Goal: Transaction & Acquisition: Purchase product/service

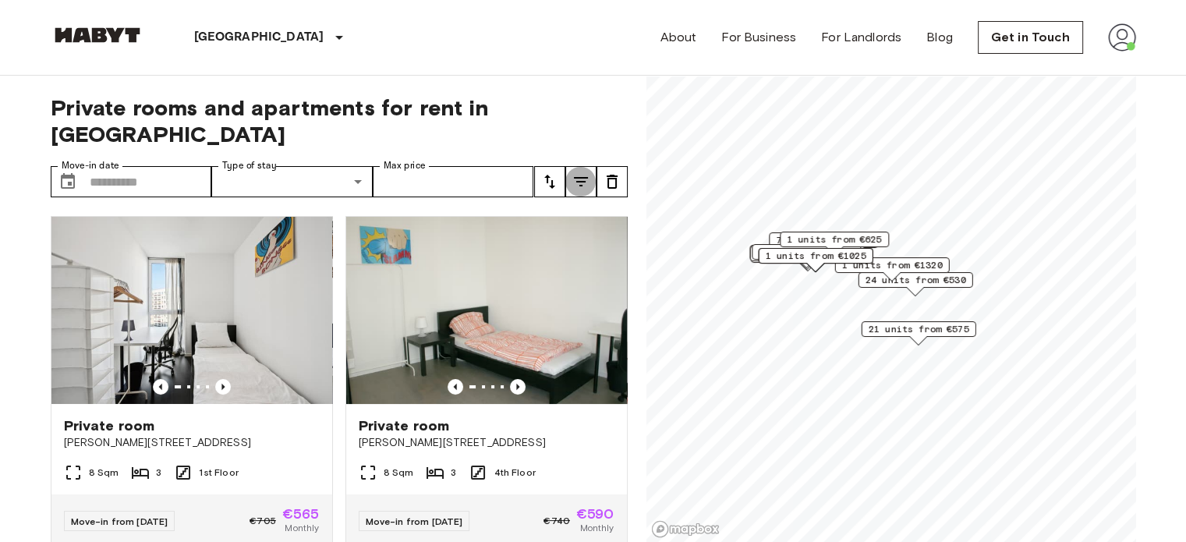
click at [588, 172] on icon "tune" at bounding box center [580, 181] width 19 height 19
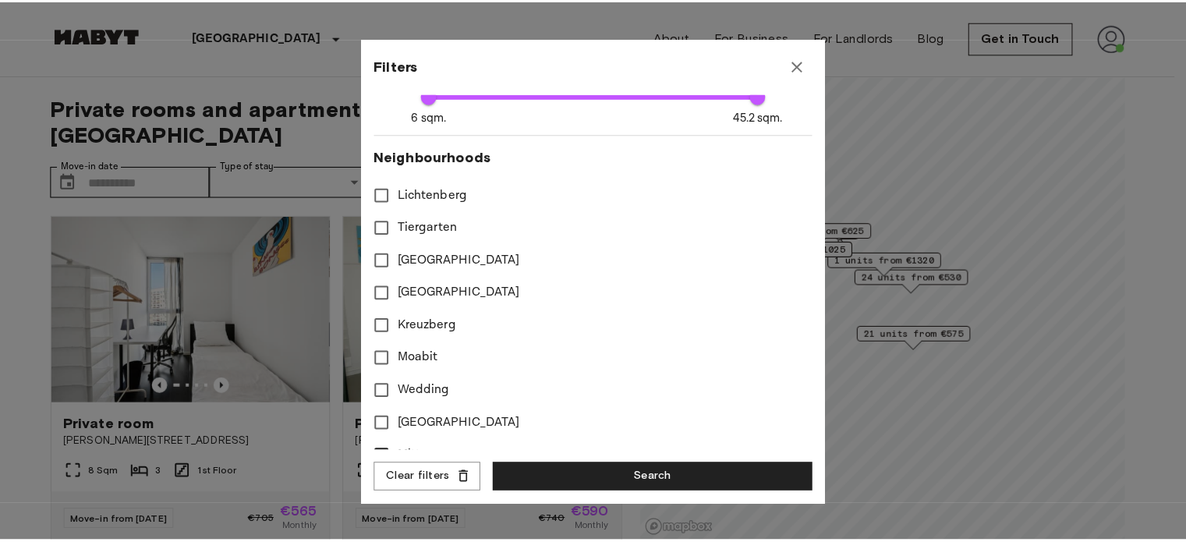
scroll to position [468, 0]
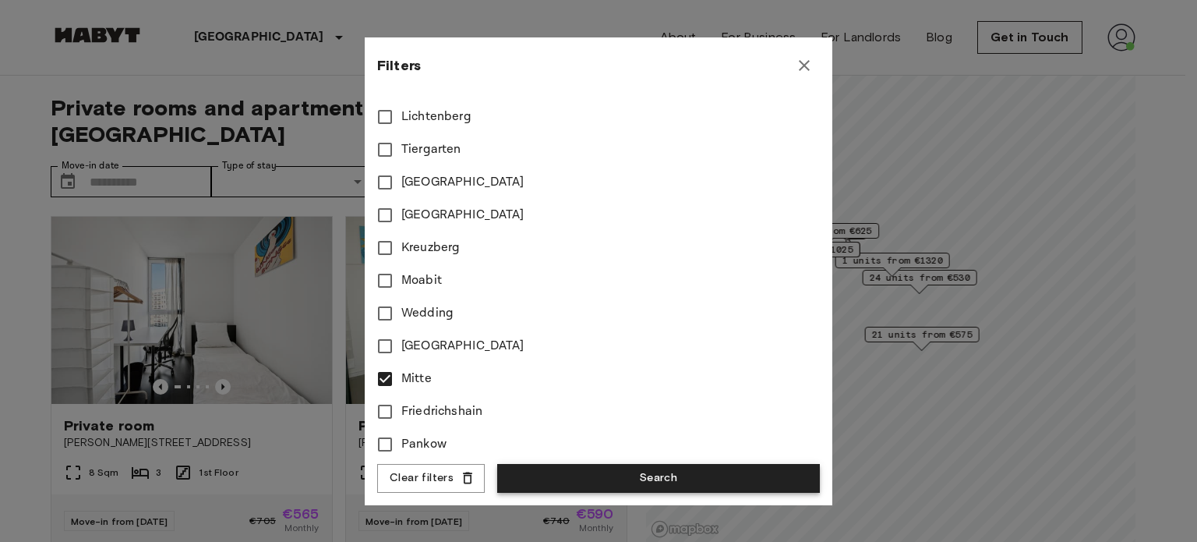
click at [584, 470] on button "Search" at bounding box center [658, 478] width 323 height 29
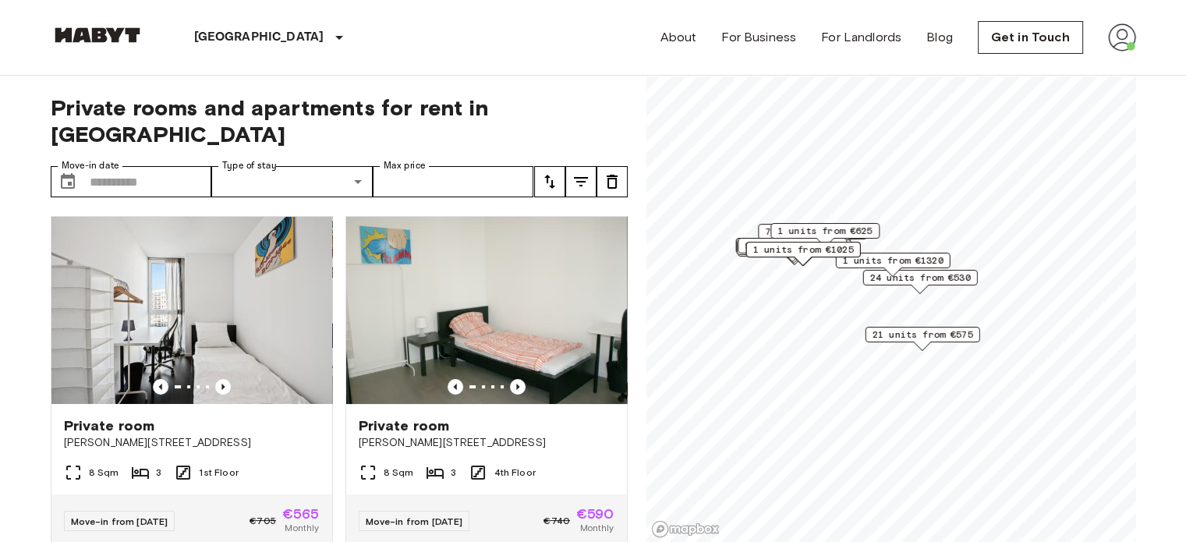
click at [1117, 37] on img at bounding box center [1122, 37] width 28 height 28
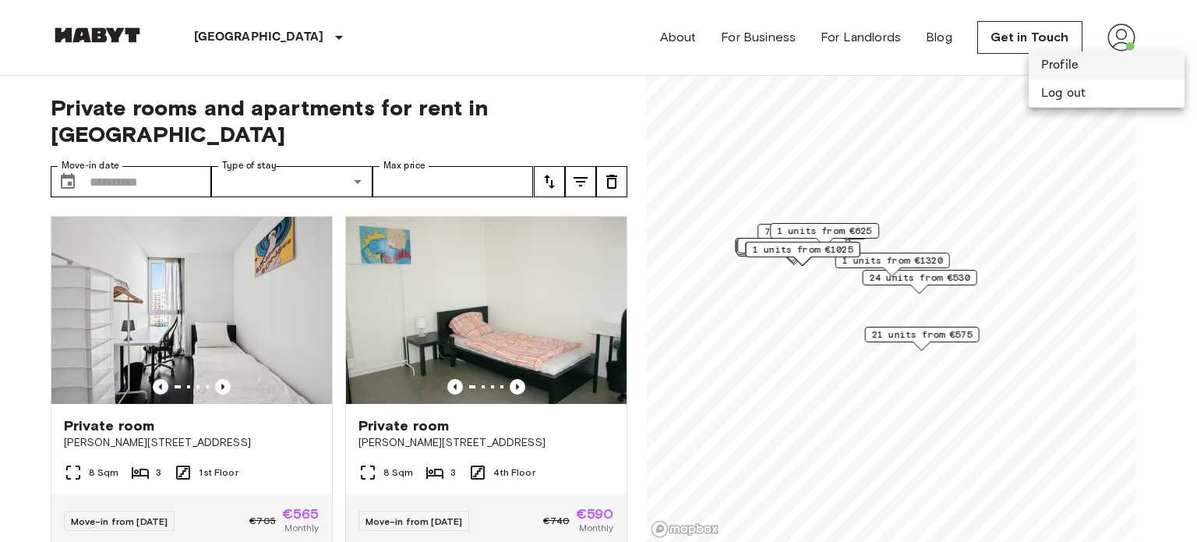
click at [1083, 62] on li "Profile" at bounding box center [1107, 65] width 156 height 28
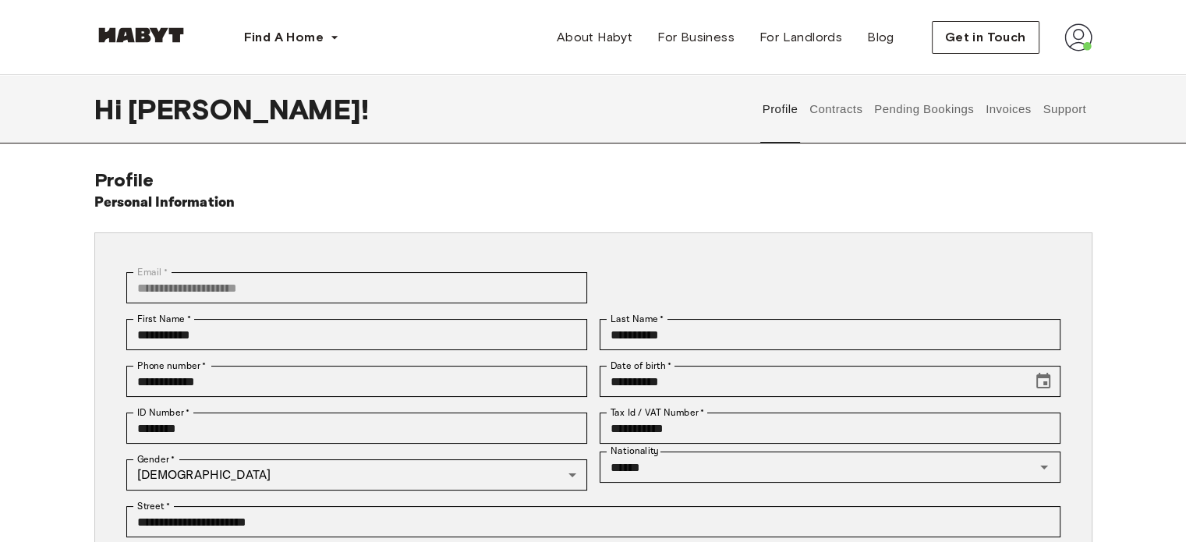
click at [829, 135] on button "Contracts" at bounding box center [835, 109] width 57 height 69
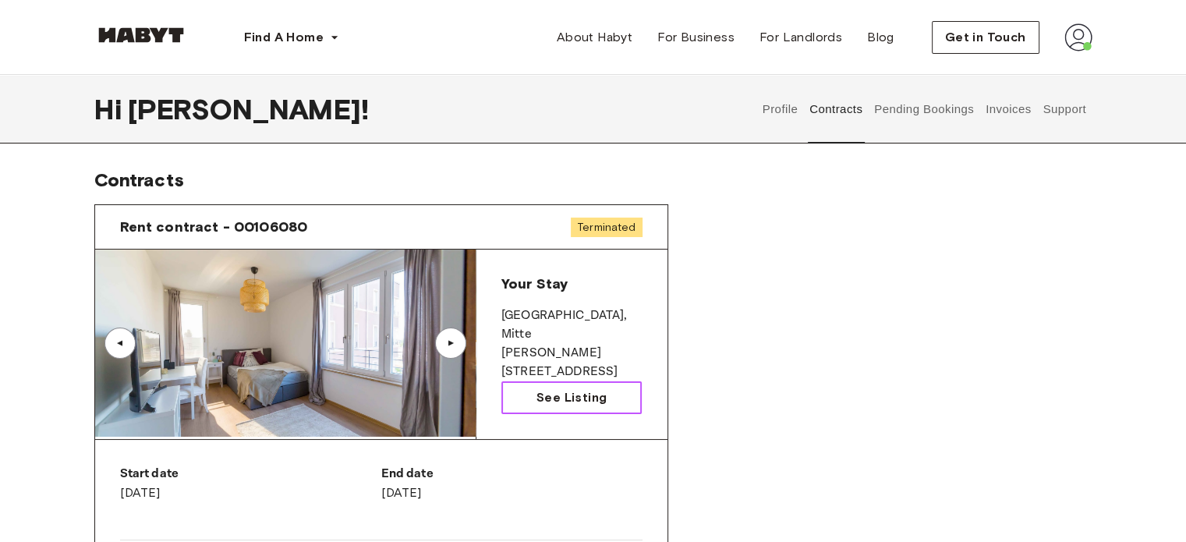
click at [532, 401] on link "See Listing" at bounding box center [571, 397] width 141 height 33
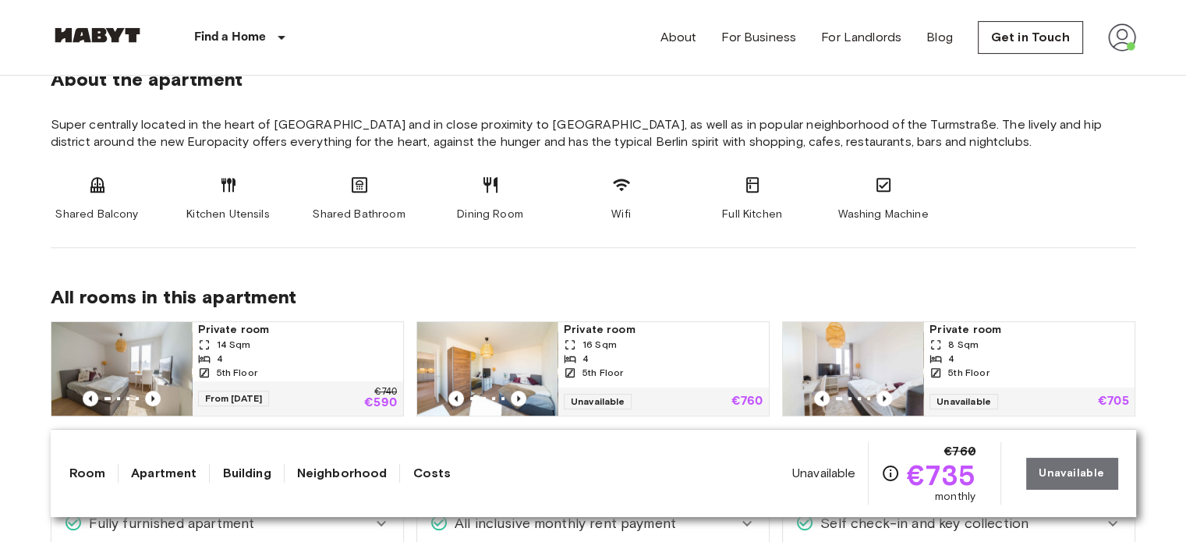
scroll to position [624, 0]
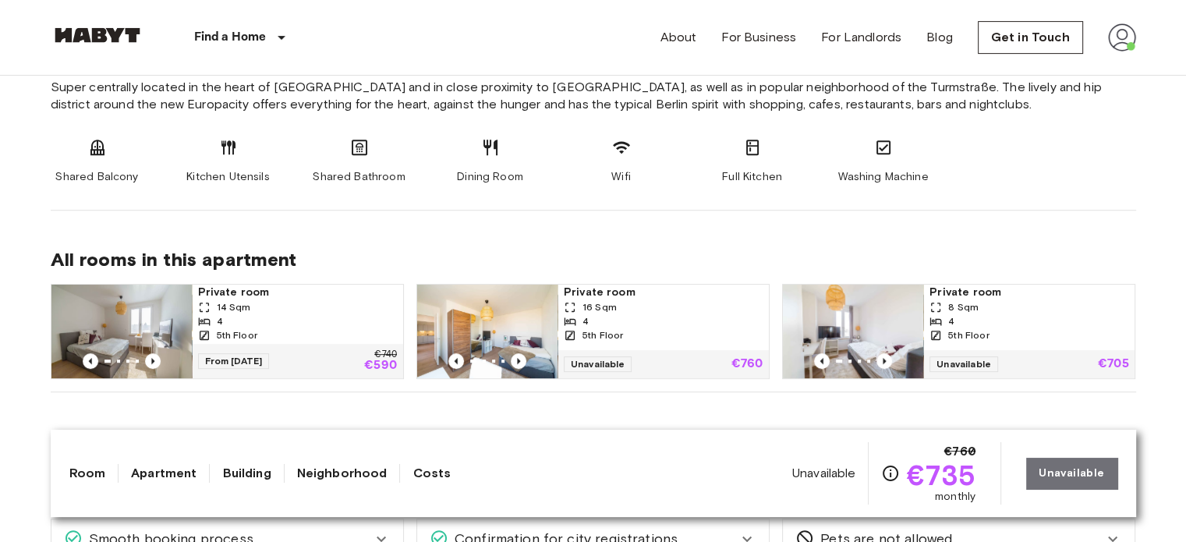
click at [122, 44] on link at bounding box center [98, 37] width 94 height 21
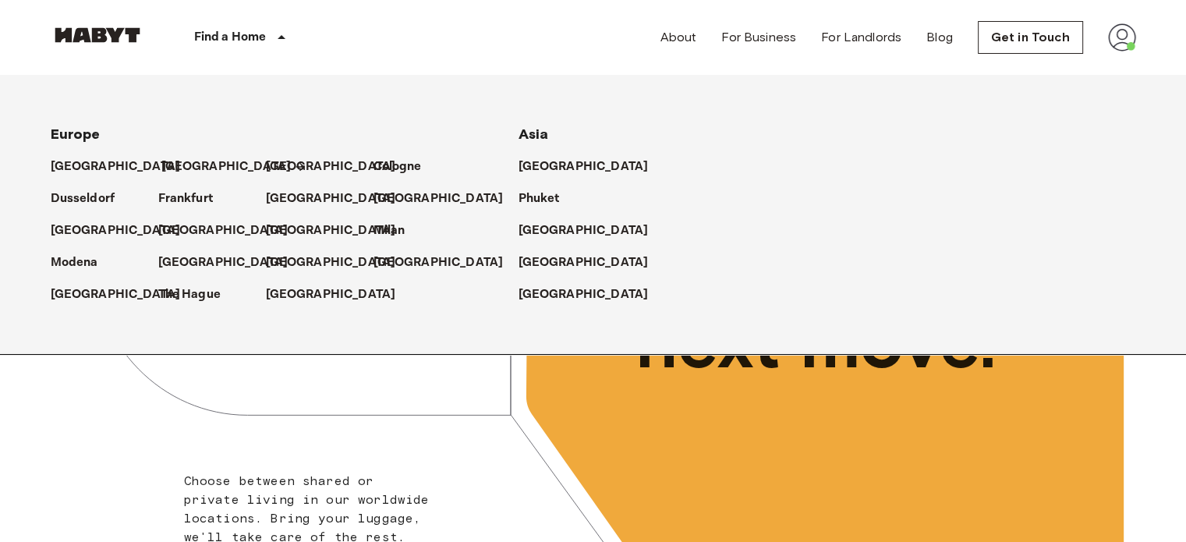
click at [181, 164] on p "[GEOGRAPHIC_DATA]" at bounding box center [226, 166] width 130 height 19
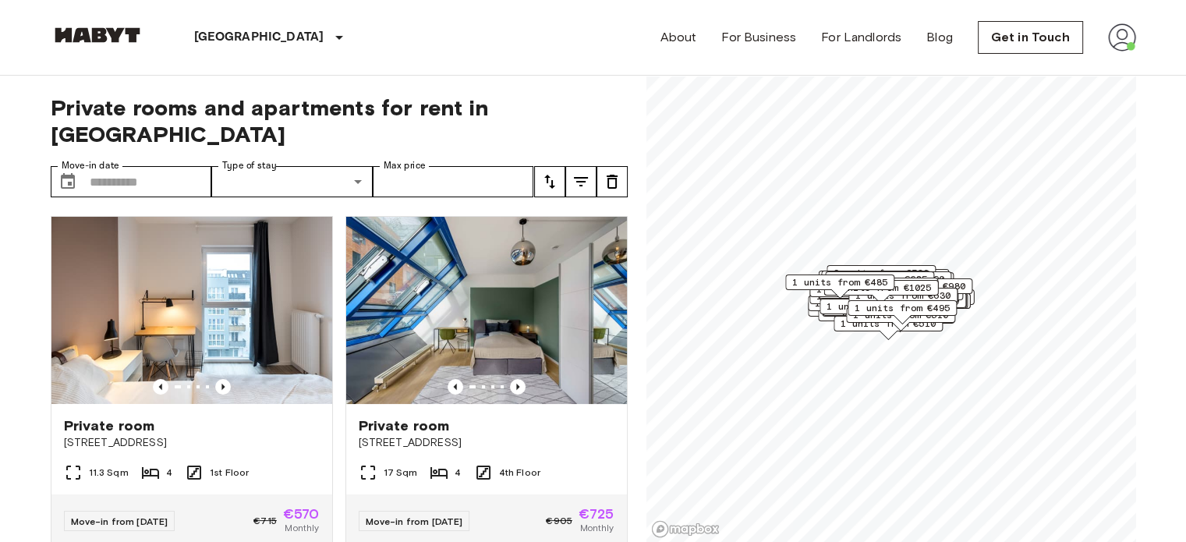
click at [587, 168] on button "tune" at bounding box center [580, 181] width 31 height 31
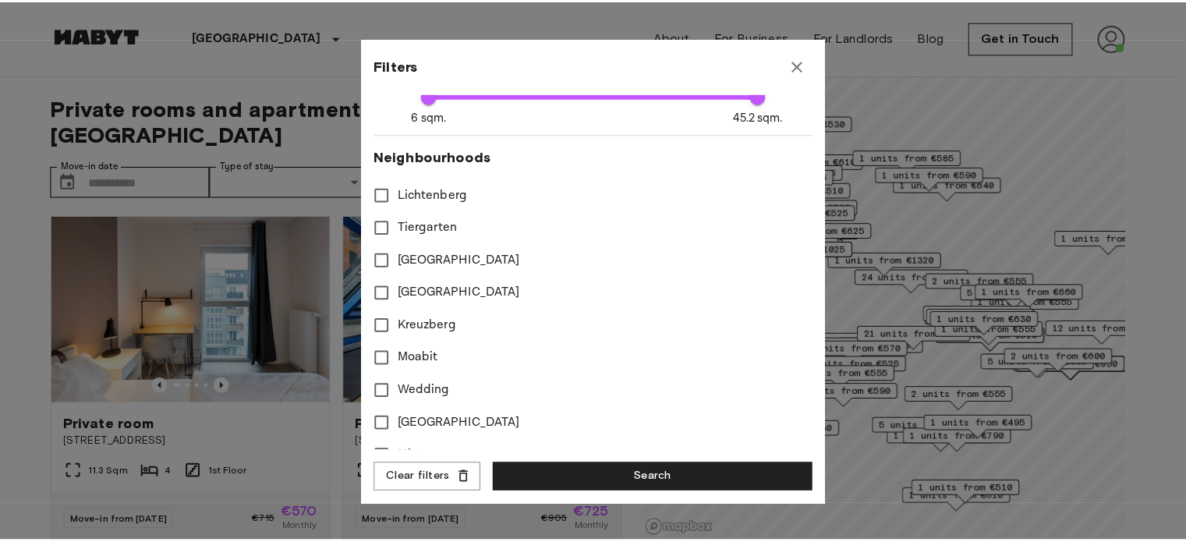
scroll to position [468, 0]
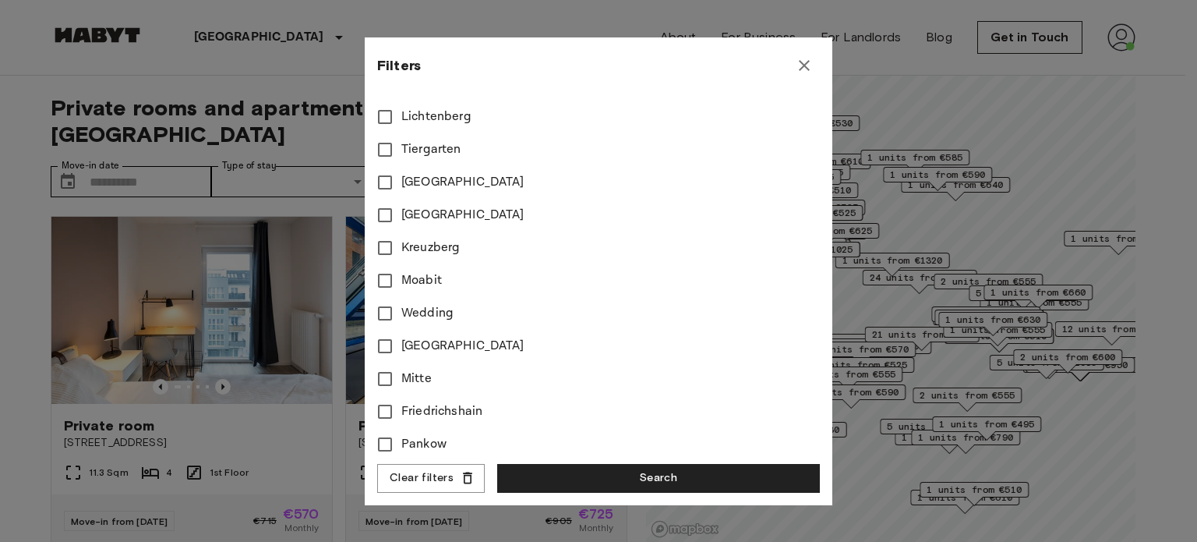
click at [432, 377] on label "Mitte" at bounding box center [588, 378] width 439 height 33
type input "****"
type input "**"
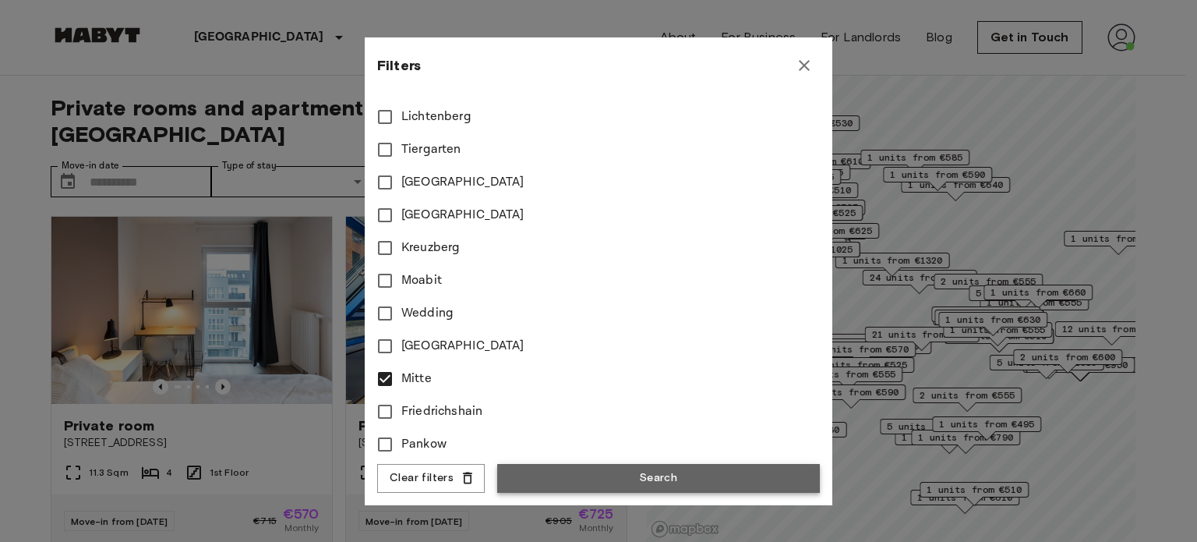
click at [605, 478] on button "Search" at bounding box center [658, 478] width 323 height 29
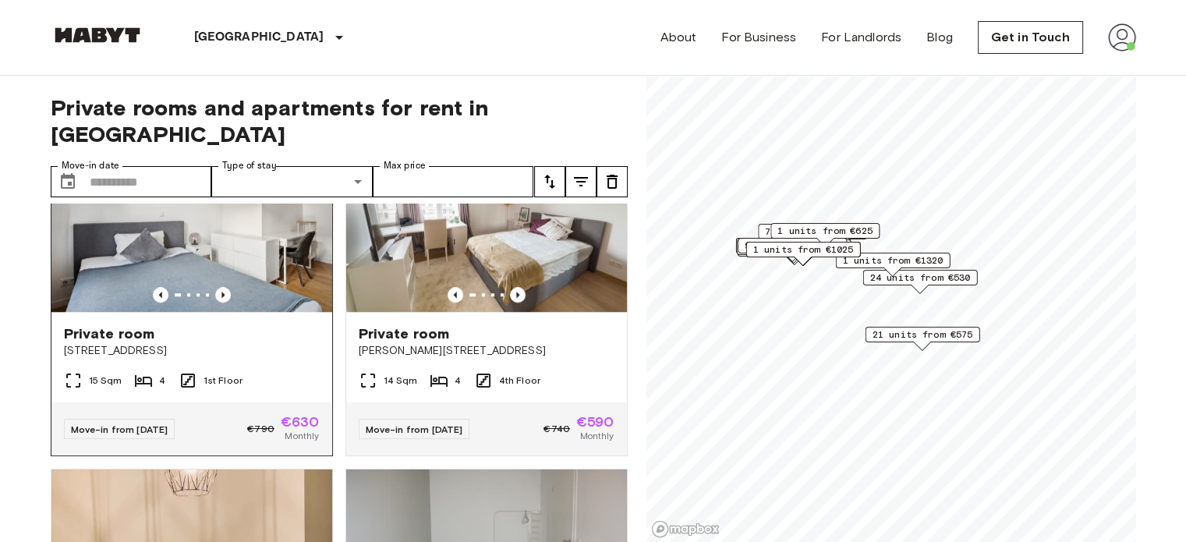
scroll to position [7405, 0]
